Goal: Navigation & Orientation: Understand site structure

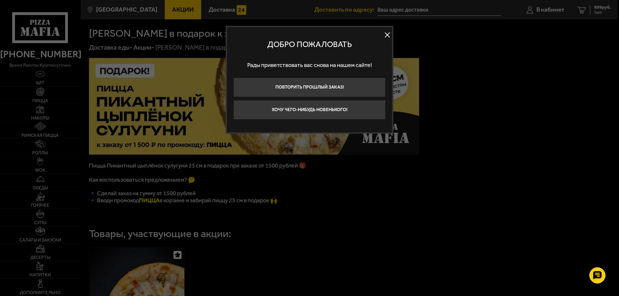
click at [387, 35] on button at bounding box center [388, 35] width 10 height 10
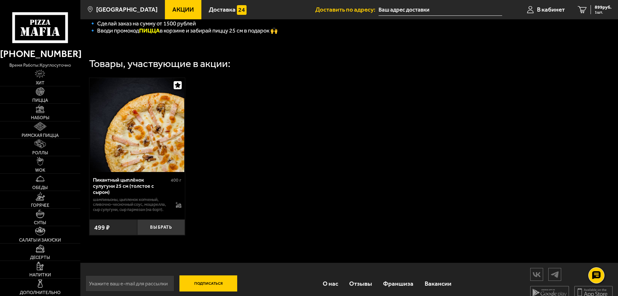
scroll to position [182, 0]
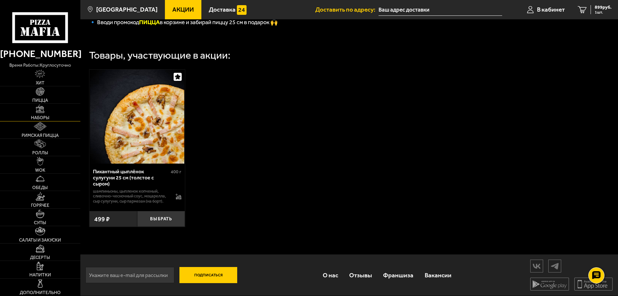
click at [21, 108] on link "Наборы" at bounding box center [40, 112] width 80 height 17
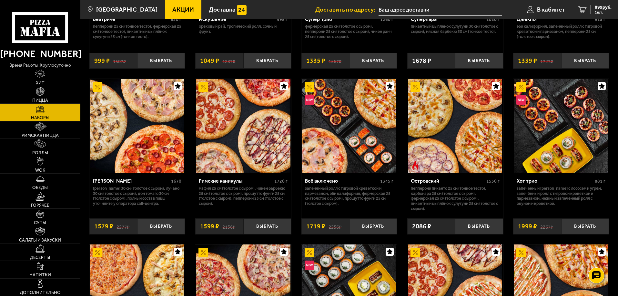
scroll to position [484, 0]
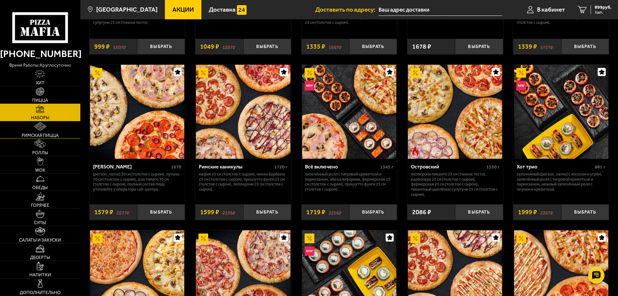
click at [27, 131] on link "Римская пицца" at bounding box center [40, 130] width 80 height 17
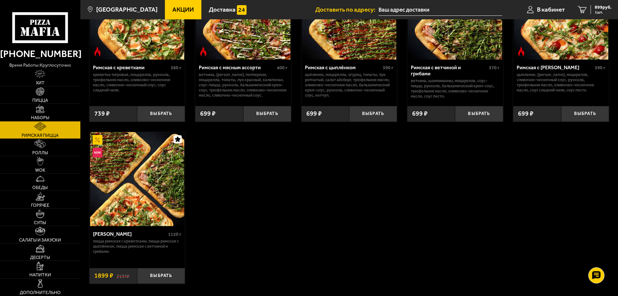
scroll to position [97, 0]
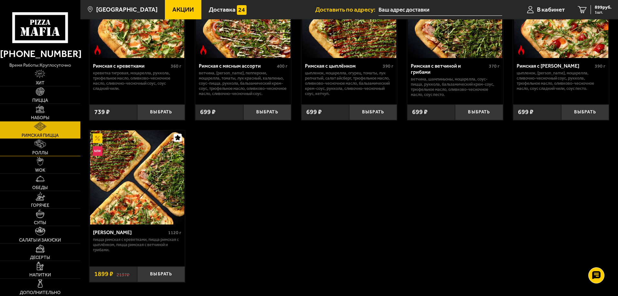
click at [51, 148] on link "Роллы" at bounding box center [40, 147] width 80 height 17
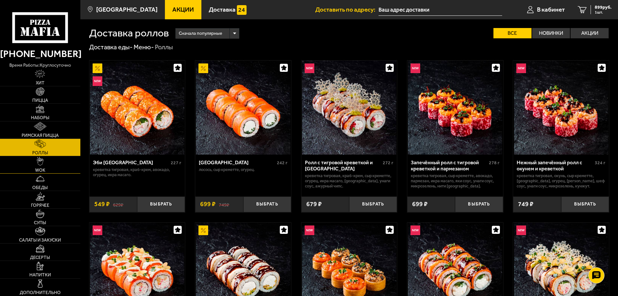
click at [51, 162] on link "WOK" at bounding box center [40, 164] width 80 height 17
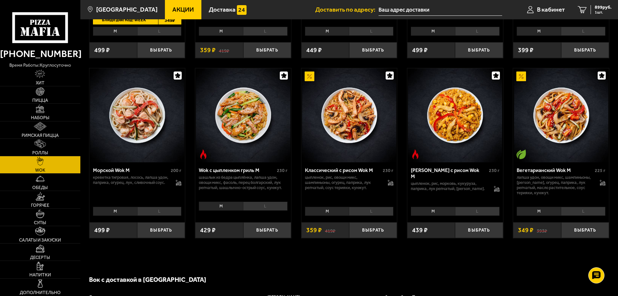
scroll to position [355, 0]
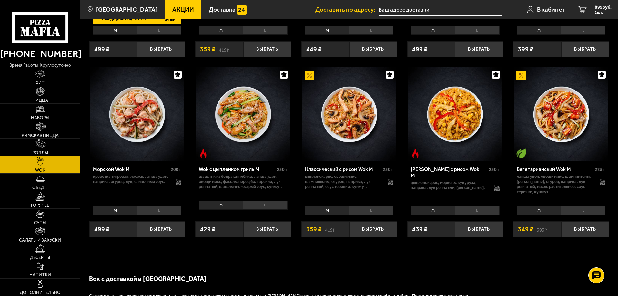
click at [53, 185] on link "Обеды" at bounding box center [40, 182] width 80 height 17
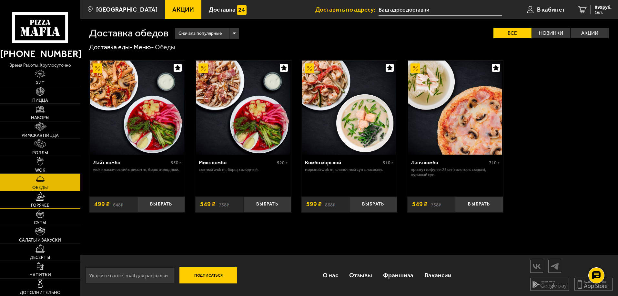
click at [55, 204] on link "Горячее" at bounding box center [40, 199] width 80 height 17
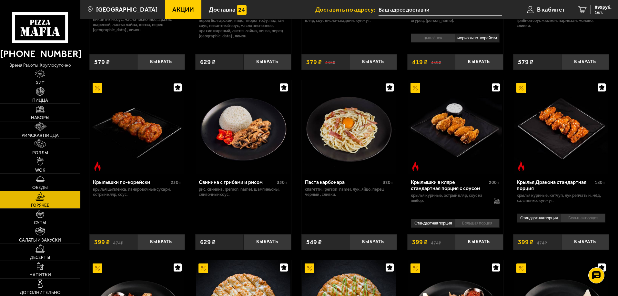
scroll to position [161, 0]
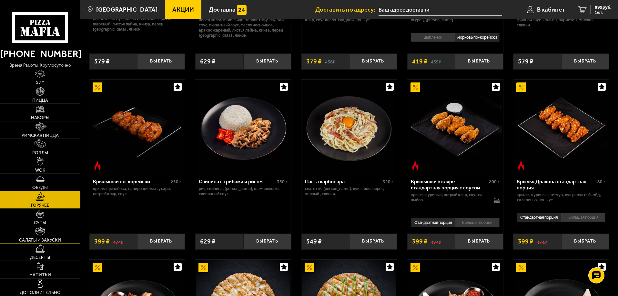
click at [52, 237] on link "Салаты и закуски" at bounding box center [40, 234] width 80 height 17
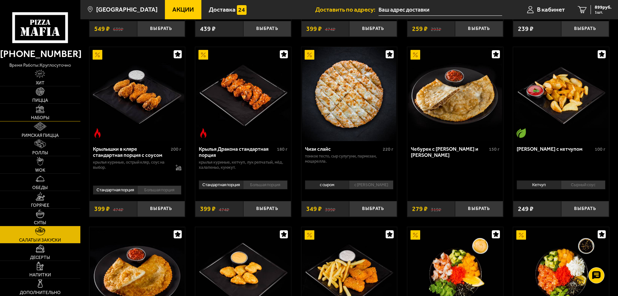
scroll to position [194, 0]
click at [54, 73] on link "Хит" at bounding box center [40, 77] width 80 height 17
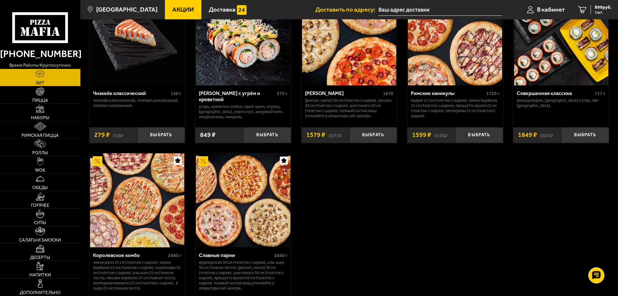
scroll to position [419, 0]
